Goal: Task Accomplishment & Management: Complete application form

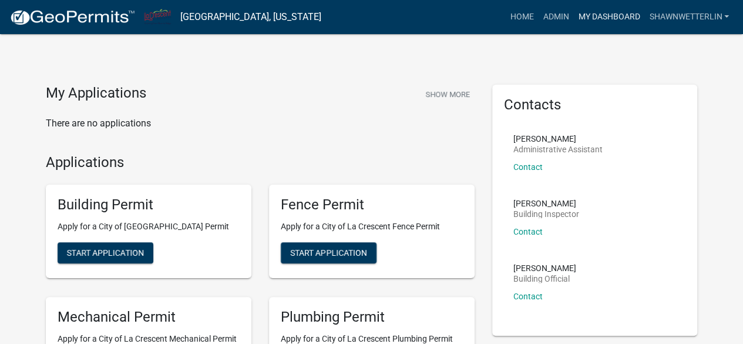
click at [597, 19] on link "My Dashboard" at bounding box center [609, 17] width 71 height 22
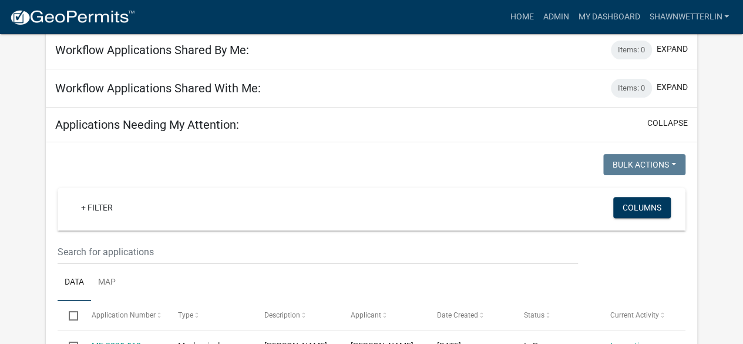
scroll to position [140, 0]
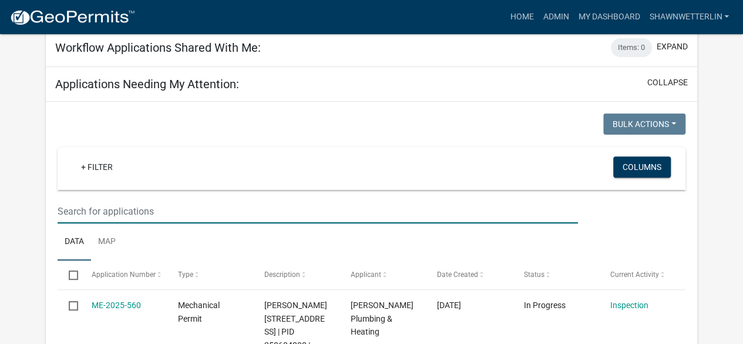
click at [127, 206] on input "text" at bounding box center [318, 211] width 520 height 24
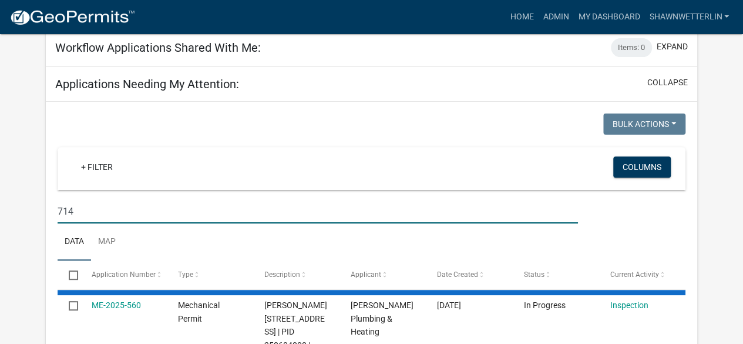
type input "714"
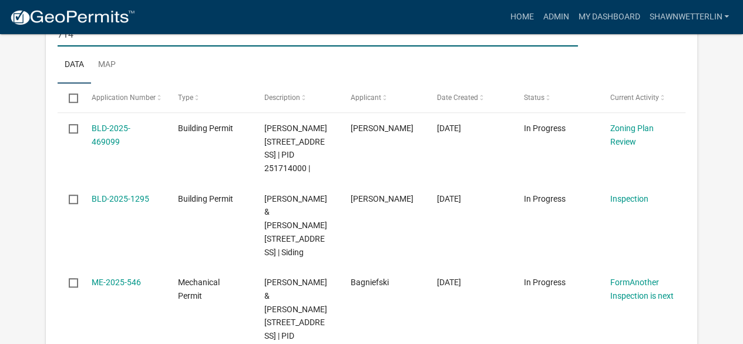
scroll to position [336, 0]
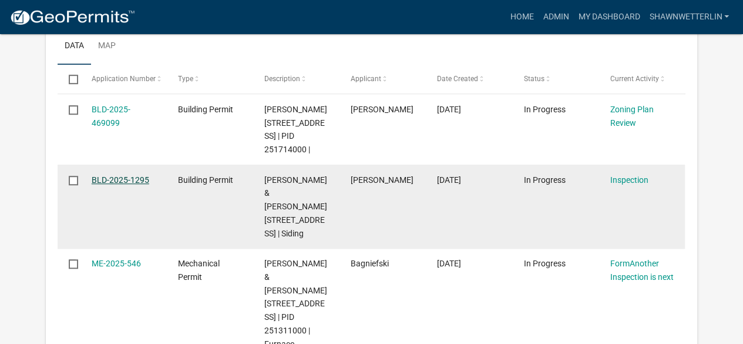
click at [128, 185] on link "BLD-2025-1295" at bounding box center [121, 179] width 58 height 9
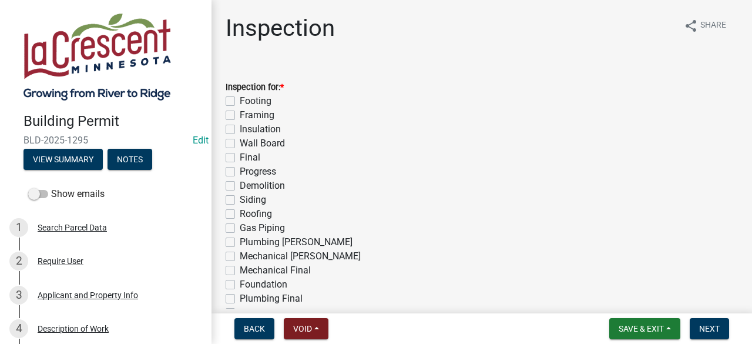
click at [240, 156] on label "Final" at bounding box center [250, 157] width 21 height 14
click at [240, 156] on input "Final" at bounding box center [244, 154] width 8 height 8
checkbox input "true"
checkbox input "false"
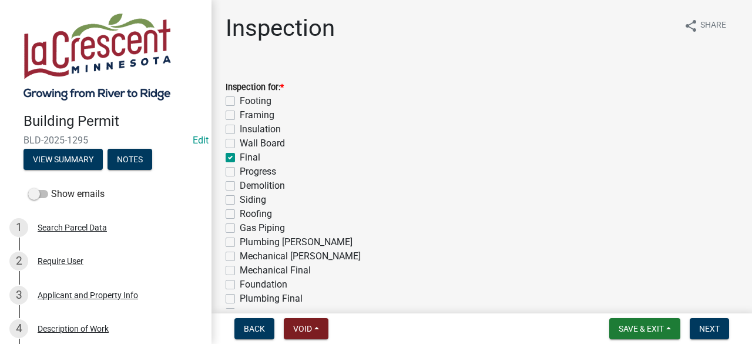
checkbox input "false"
checkbox input "true"
checkbox input "false"
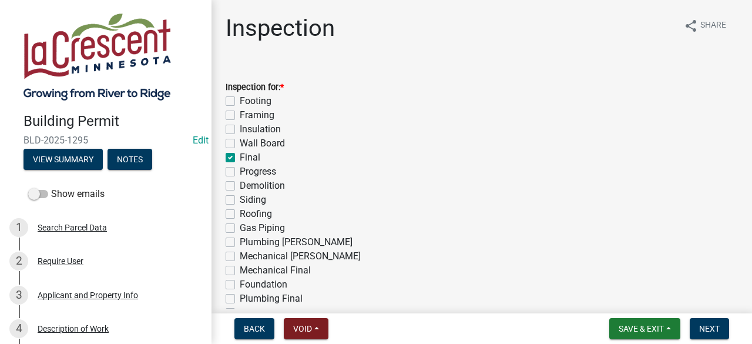
checkbox input "false"
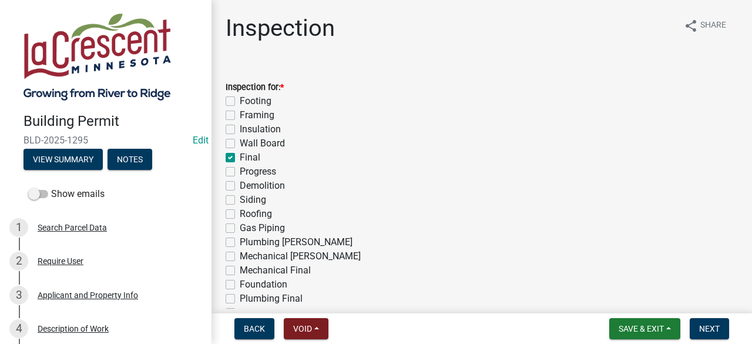
checkbox input "false"
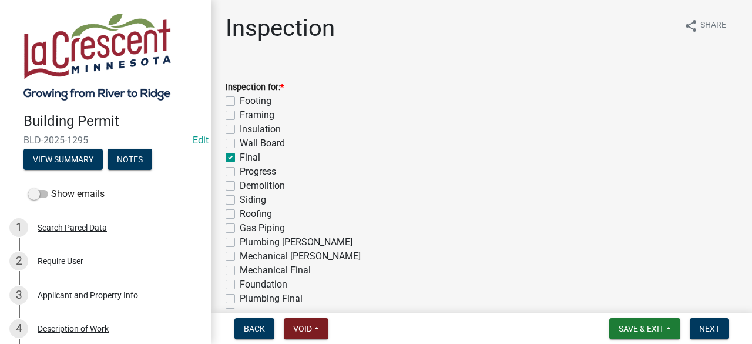
checkbox input "false"
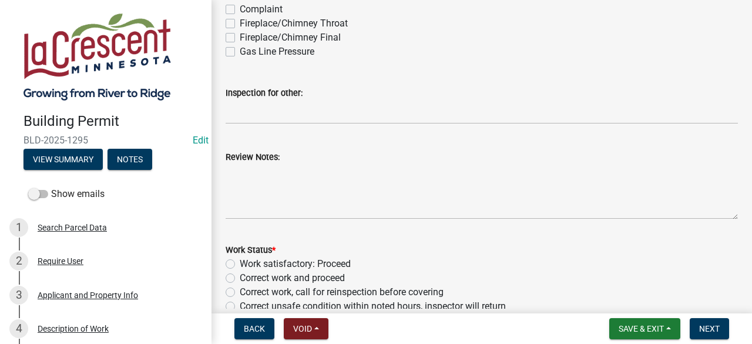
scroll to position [344, 0]
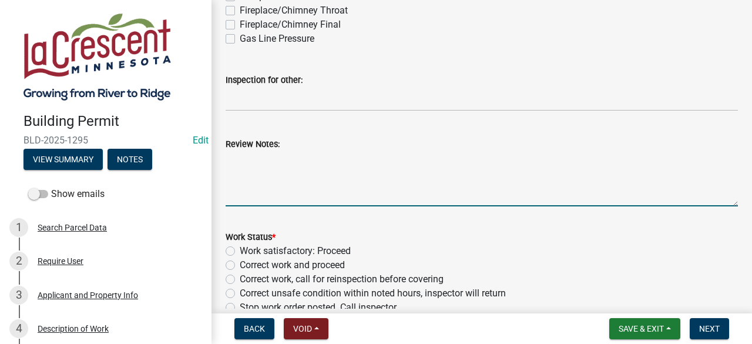
click at [284, 152] on textarea "Review Notes:" at bounding box center [482, 178] width 512 height 55
click at [374, 155] on textarea "Need to install address numbers onhouse" at bounding box center [482, 178] width 512 height 55
click at [432, 157] on textarea "Need to install address numbers on house" at bounding box center [482, 178] width 512 height 55
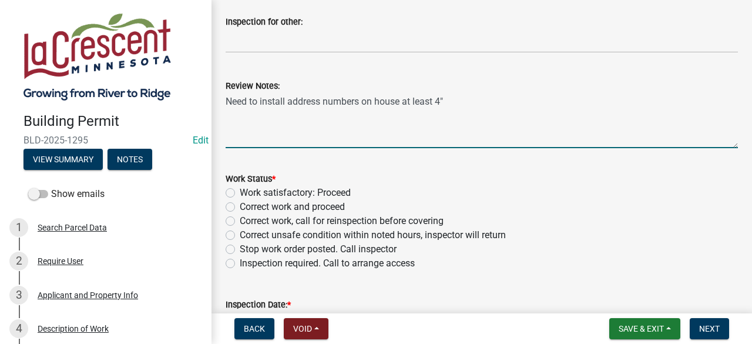
scroll to position [413, 0]
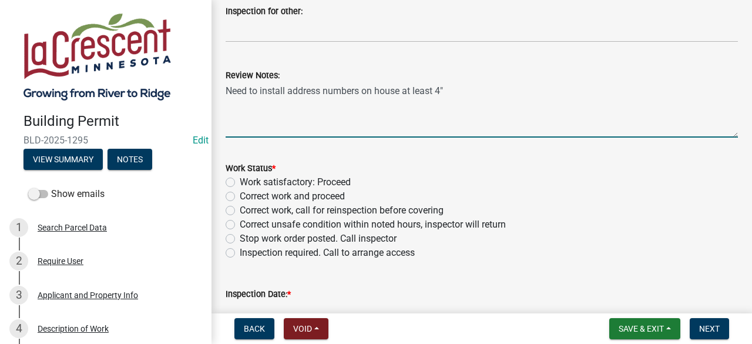
type textarea "Need to install address numbers on house at least 4""
click at [240, 196] on label "Correct work and proceed" at bounding box center [292, 196] width 105 height 14
click at [240, 196] on input "Correct work and proceed" at bounding box center [244, 193] width 8 height 8
radio input "true"
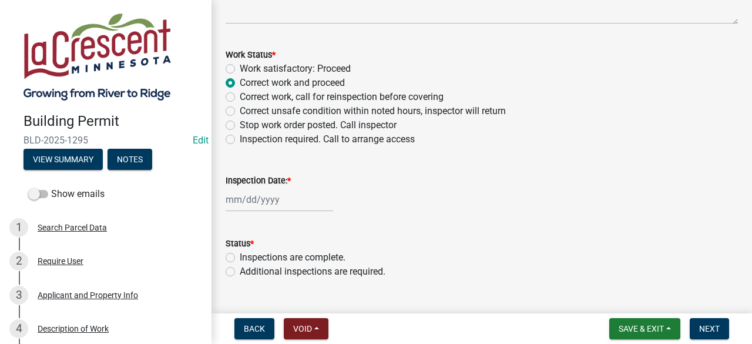
scroll to position [552, 0]
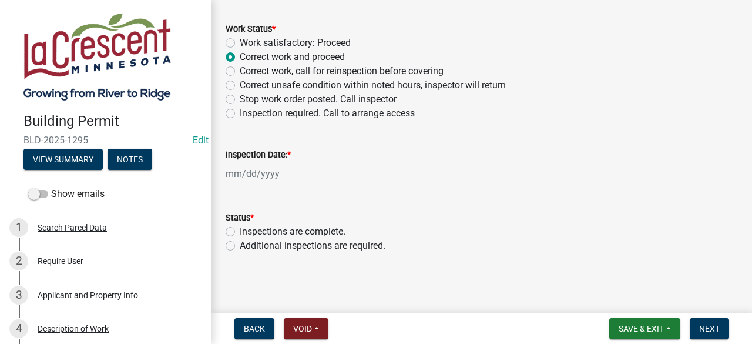
click at [278, 165] on div at bounding box center [280, 174] width 108 height 24
select select "9"
select select "2025"
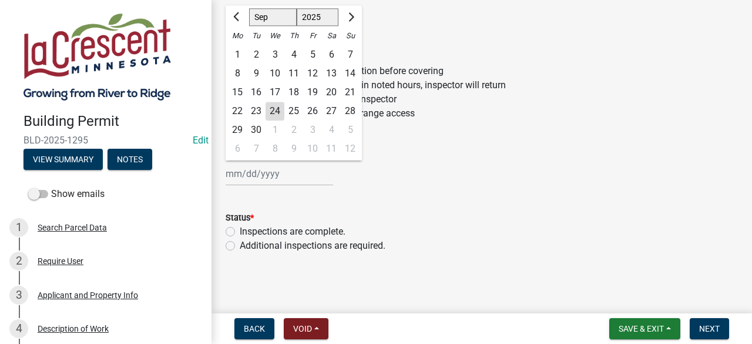
click at [277, 107] on div "24" at bounding box center [275, 111] width 19 height 19
type input "[DATE]"
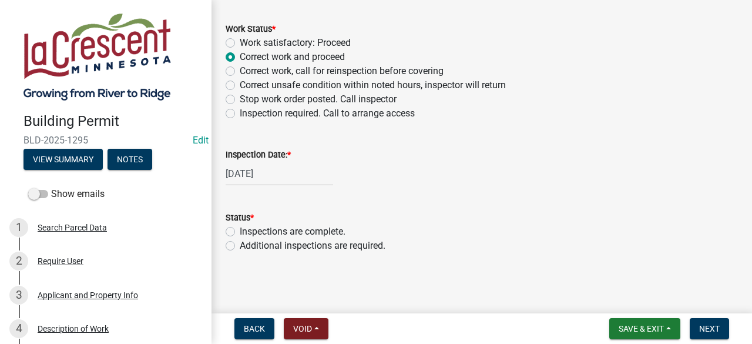
click at [240, 243] on label "Additional inspections are required." at bounding box center [313, 246] width 146 height 14
click at [240, 243] on input "Additional inspections are required." at bounding box center [244, 243] width 8 height 8
radio input "true"
click at [717, 330] on span "Next" at bounding box center [709, 328] width 21 height 9
